Goal: Ask a question

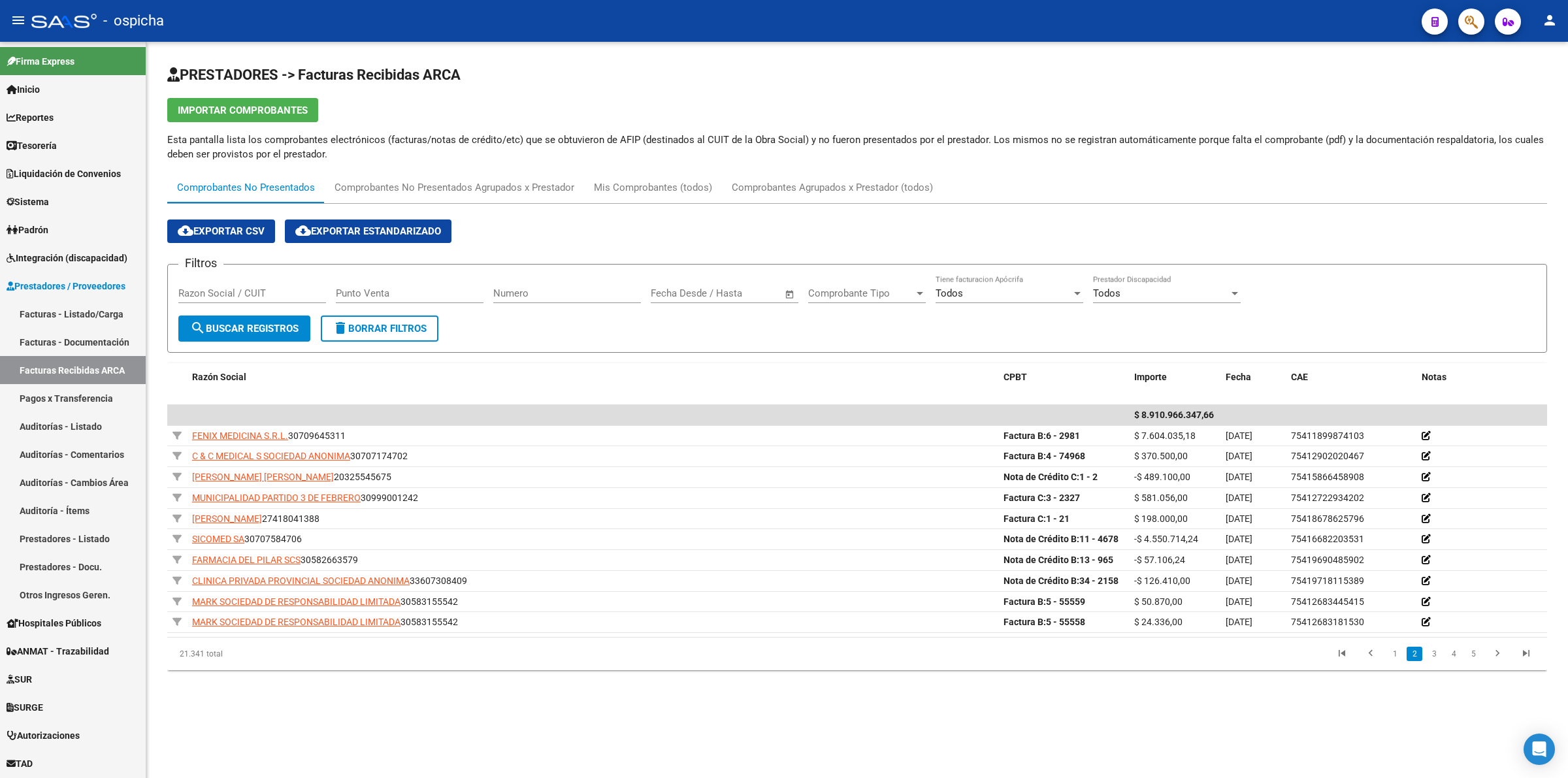
click at [81, 113] on link "Reportes" at bounding box center [73, 117] width 146 height 28
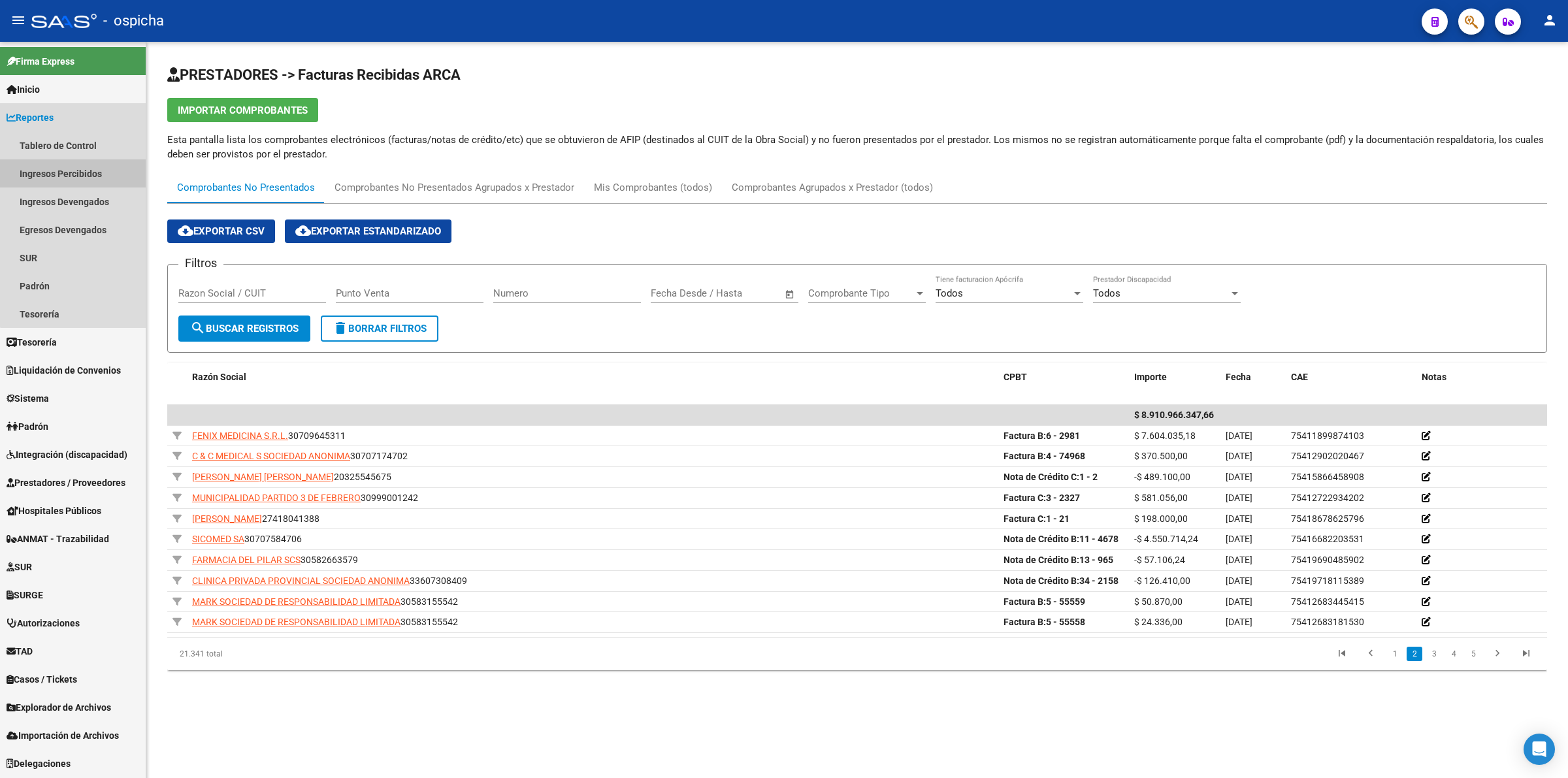
click at [76, 164] on link "Ingresos Percibidos" at bounding box center [73, 173] width 146 height 28
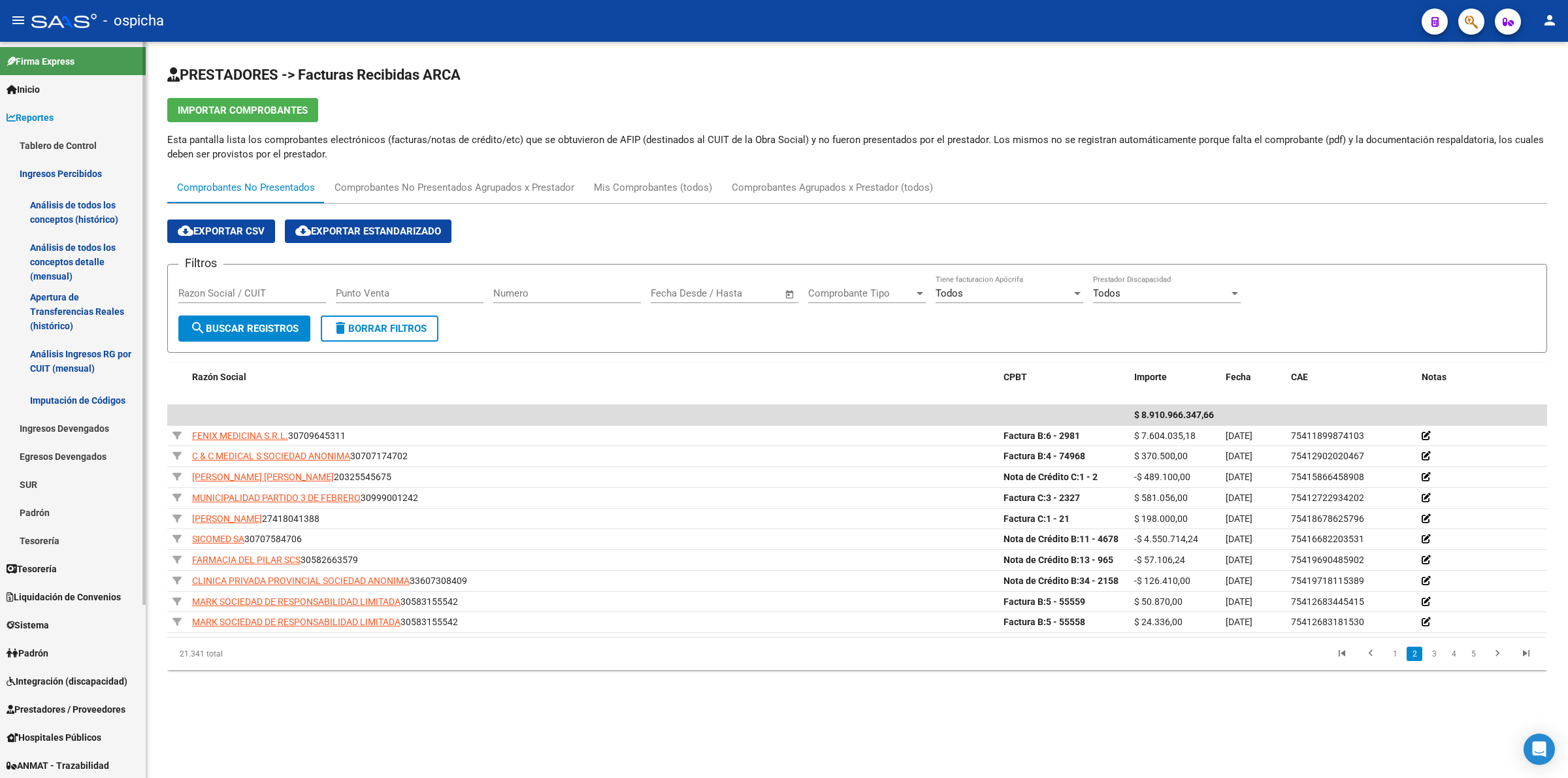
click at [80, 207] on link "Análisis de todos los conceptos (histórico)" at bounding box center [73, 213] width 146 height 50
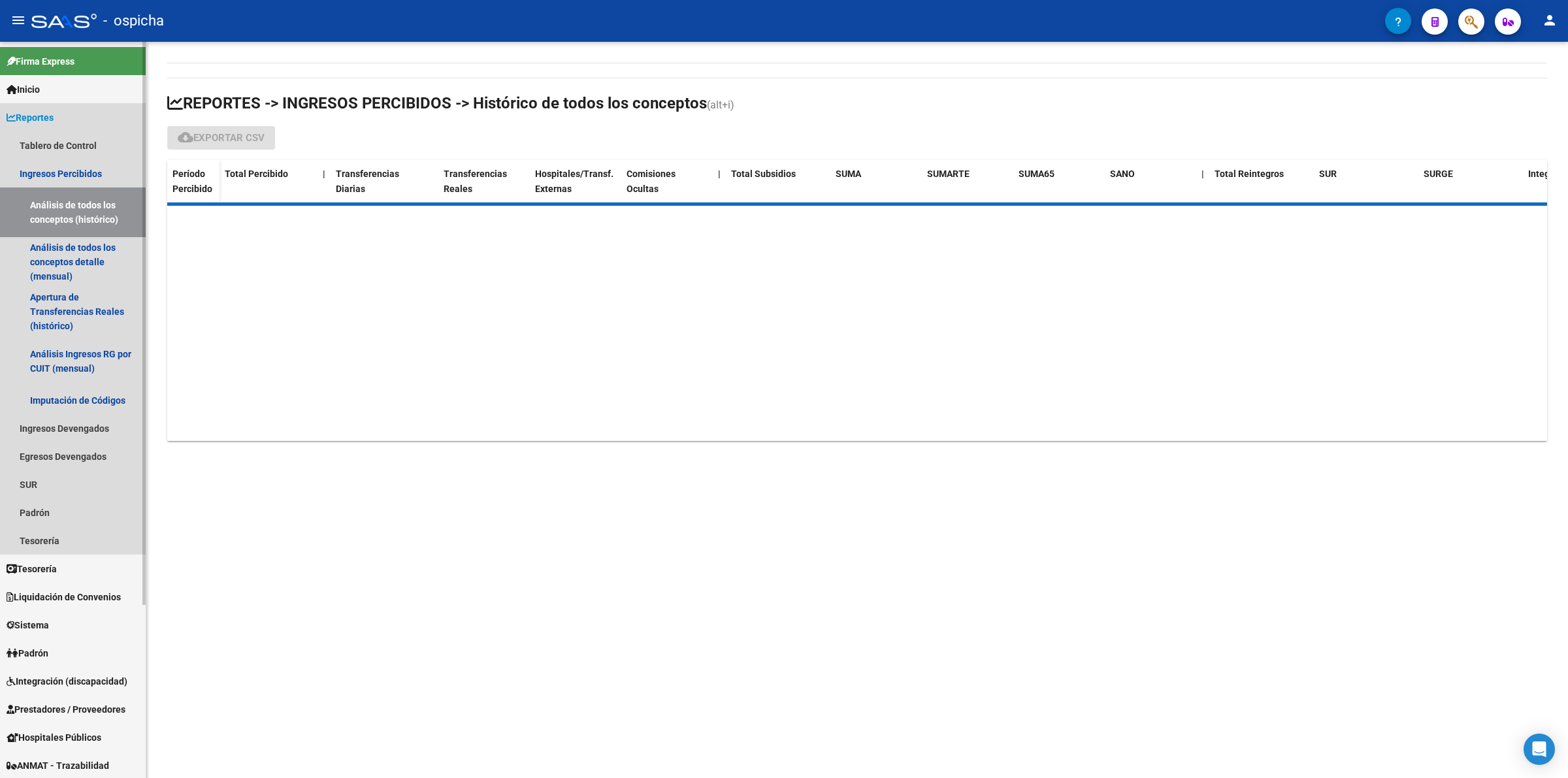
click at [92, 116] on link "Reportes" at bounding box center [73, 117] width 146 height 28
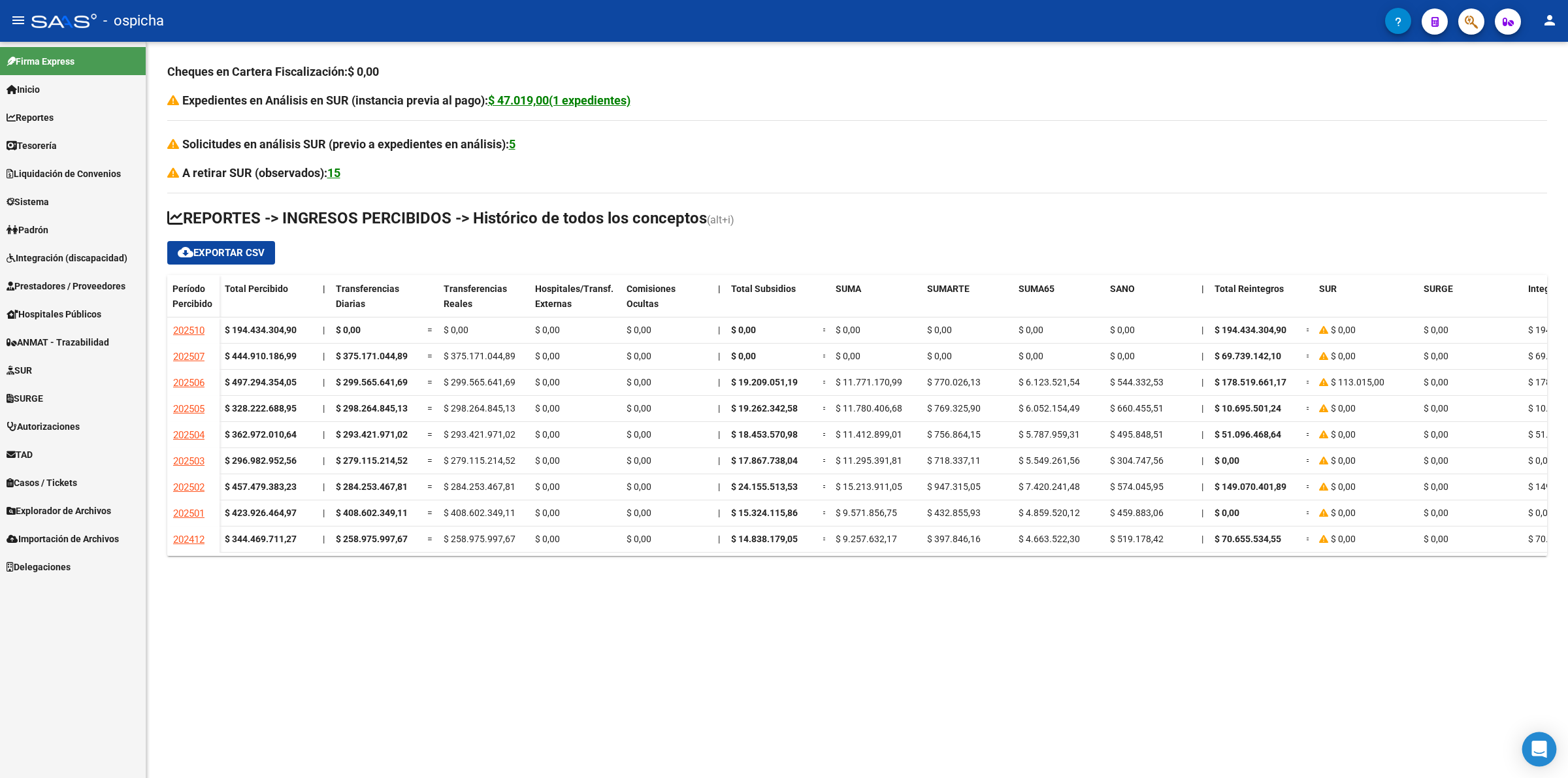
click at [1541, 745] on icon "Open Intercom Messenger" at bounding box center [1539, 748] width 15 height 17
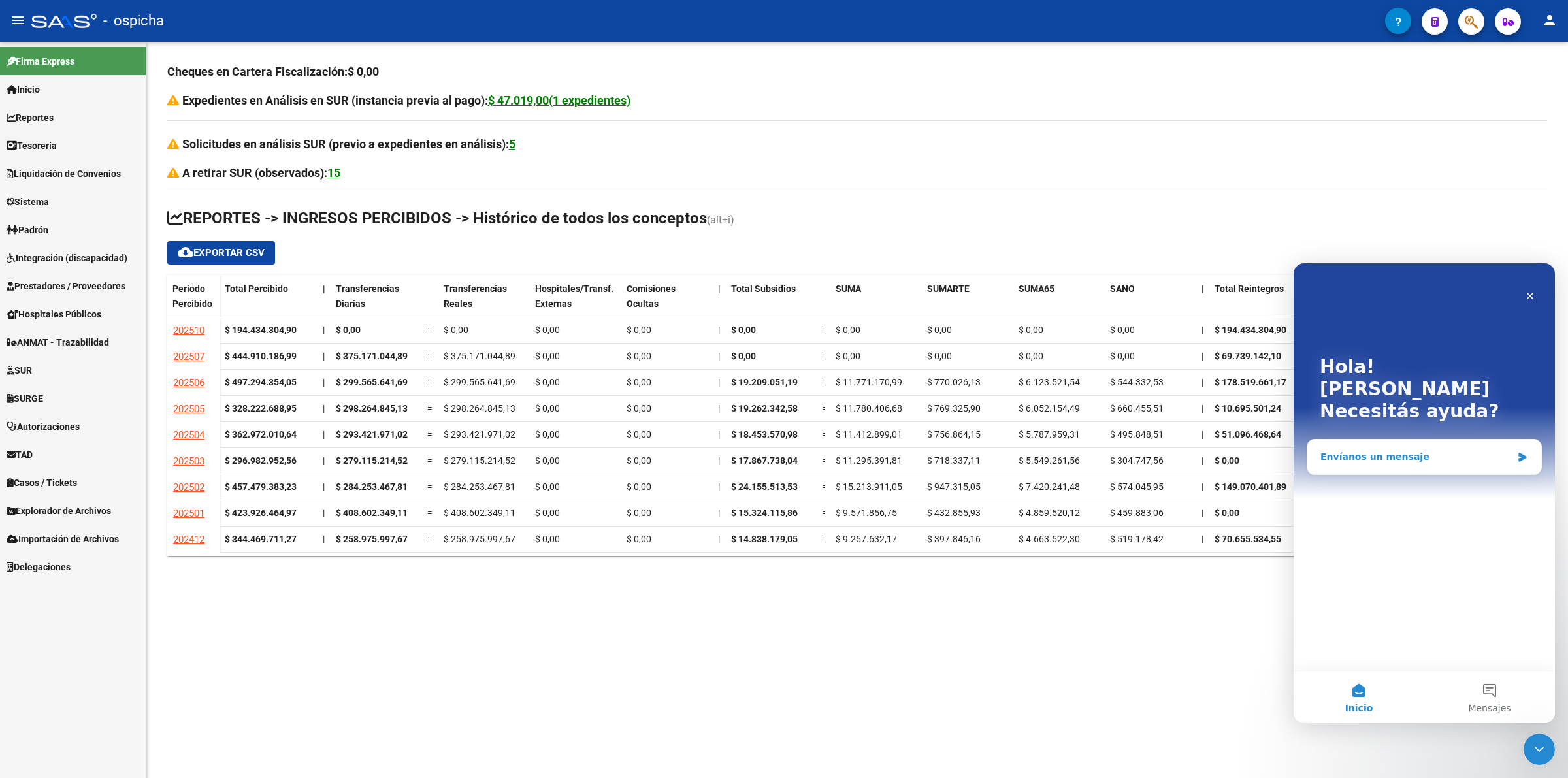
click at [1432, 446] on div "Envíanos un mensaje" at bounding box center [1424, 456] width 234 height 34
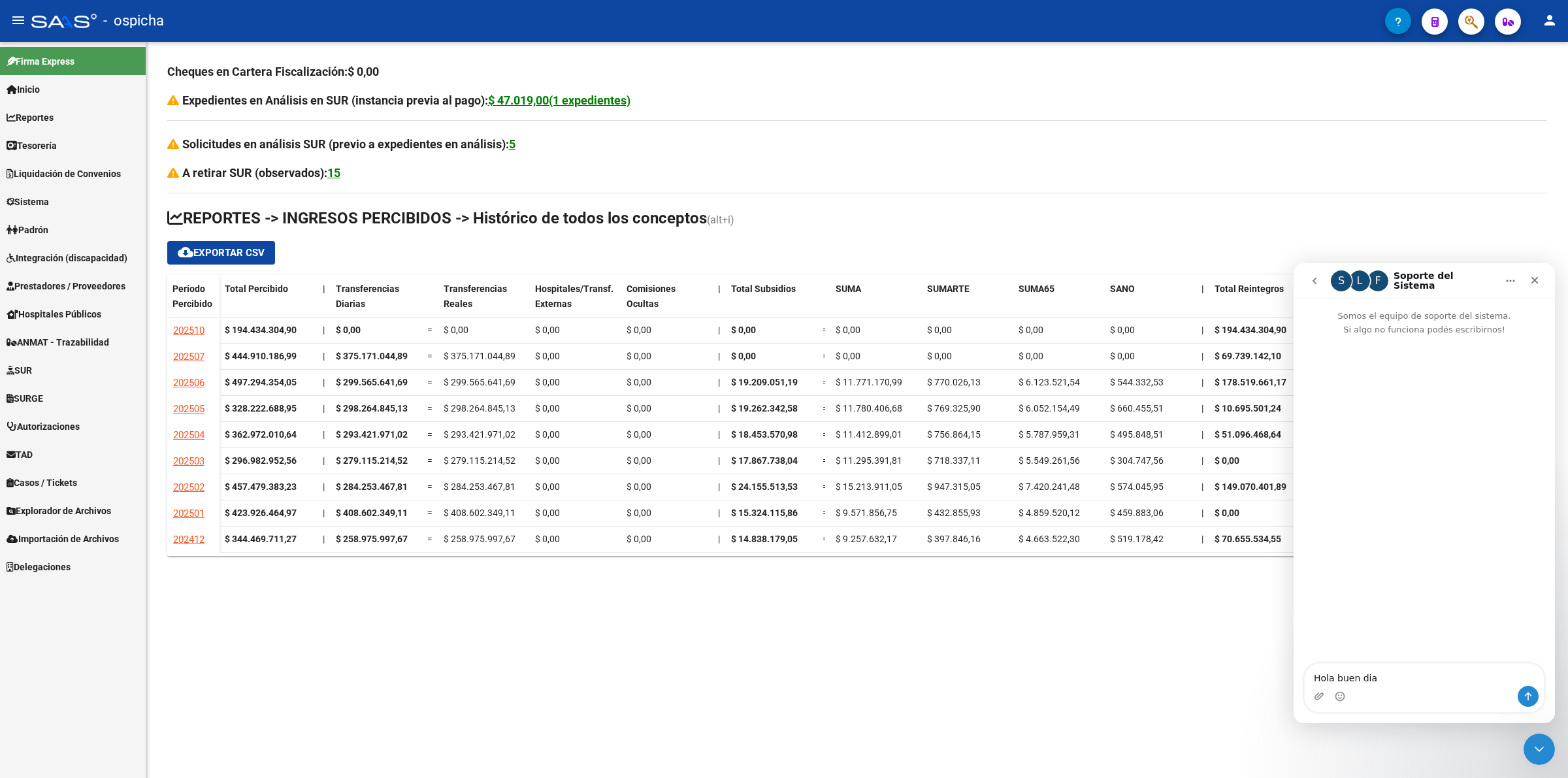
type textarea "Hola buen dia"
type textarea "que"
type textarea "queria consultar, porque no podemos visualisar los ingresos percibidos, de las …"
